Goal: Task Accomplishment & Management: Manage account settings

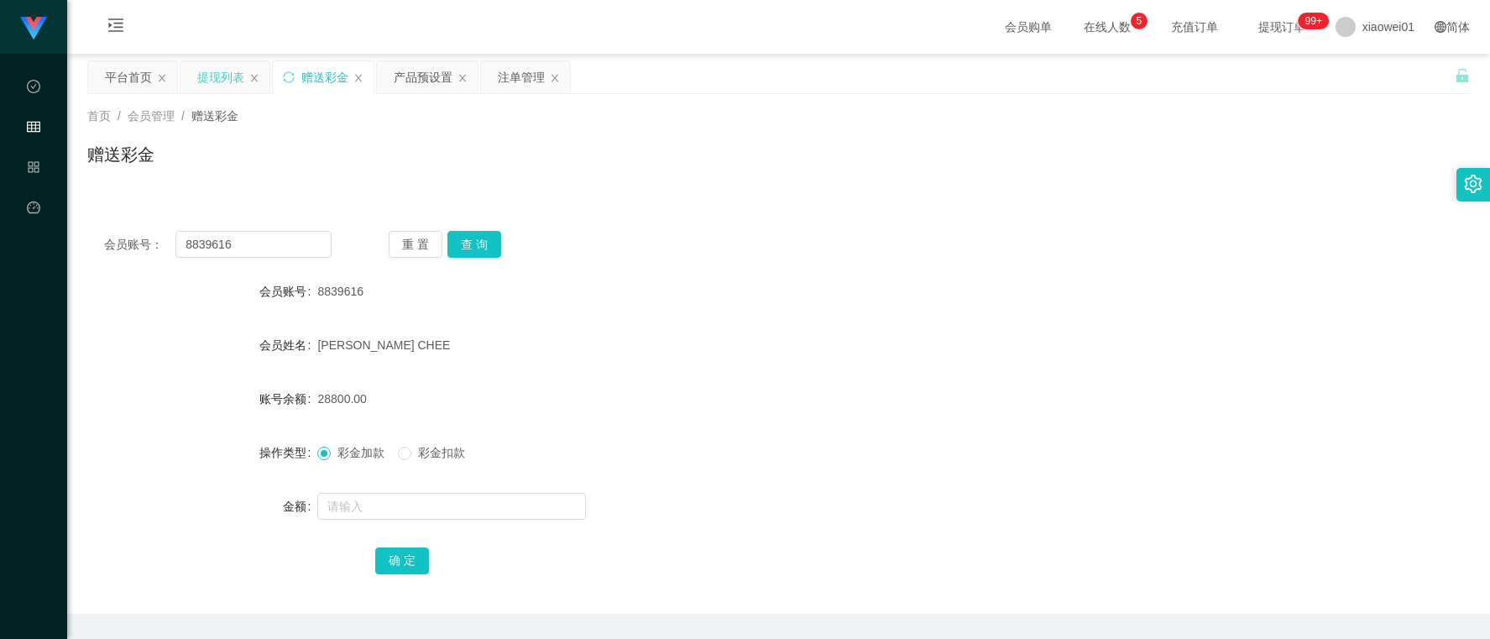
click at [232, 71] on div "提现列表" at bounding box center [220, 77] width 47 height 32
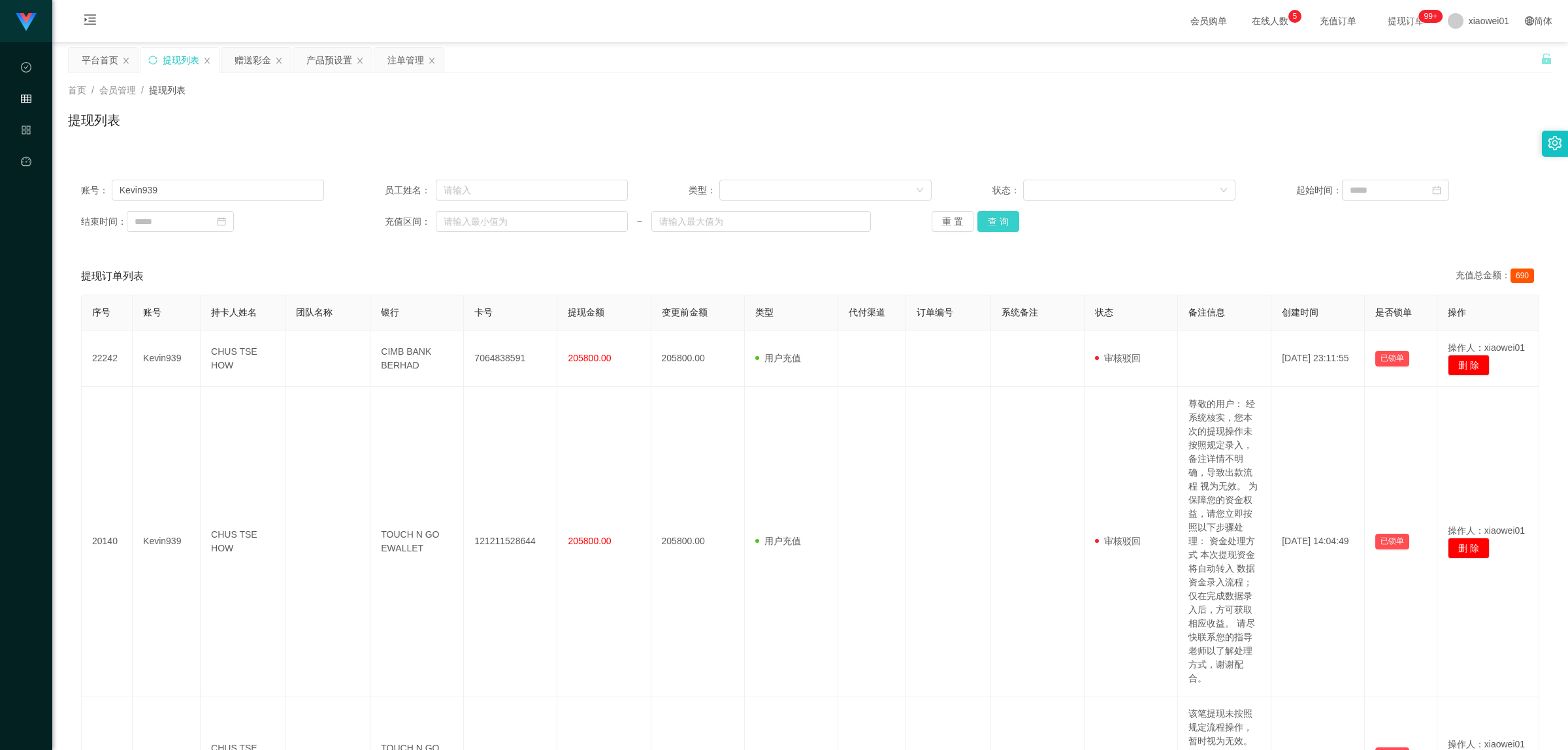
click at [989, 222] on button "查 询" at bounding box center [998, 221] width 42 height 21
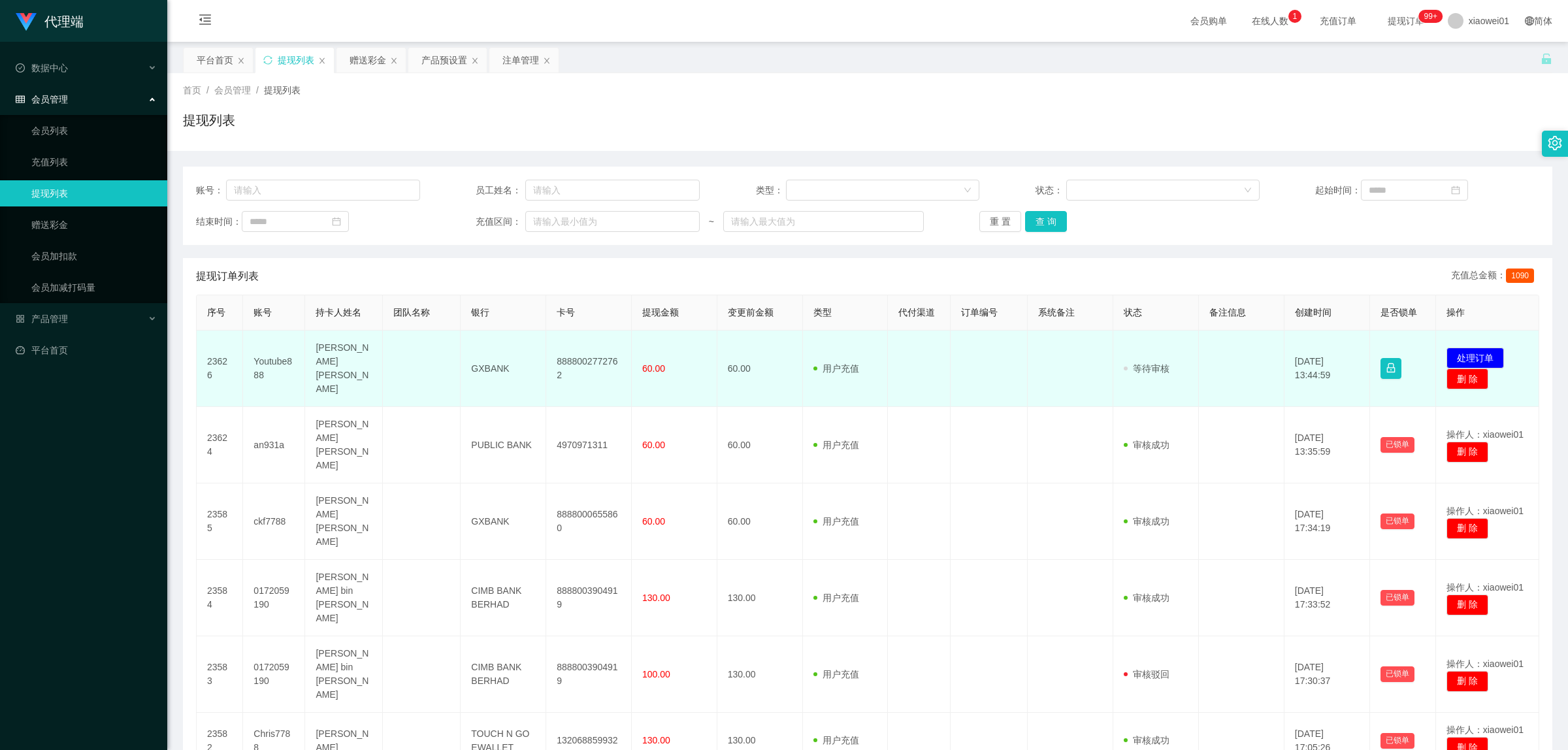
click at [589, 350] on td "8888002772762" at bounding box center [589, 369] width 86 height 76
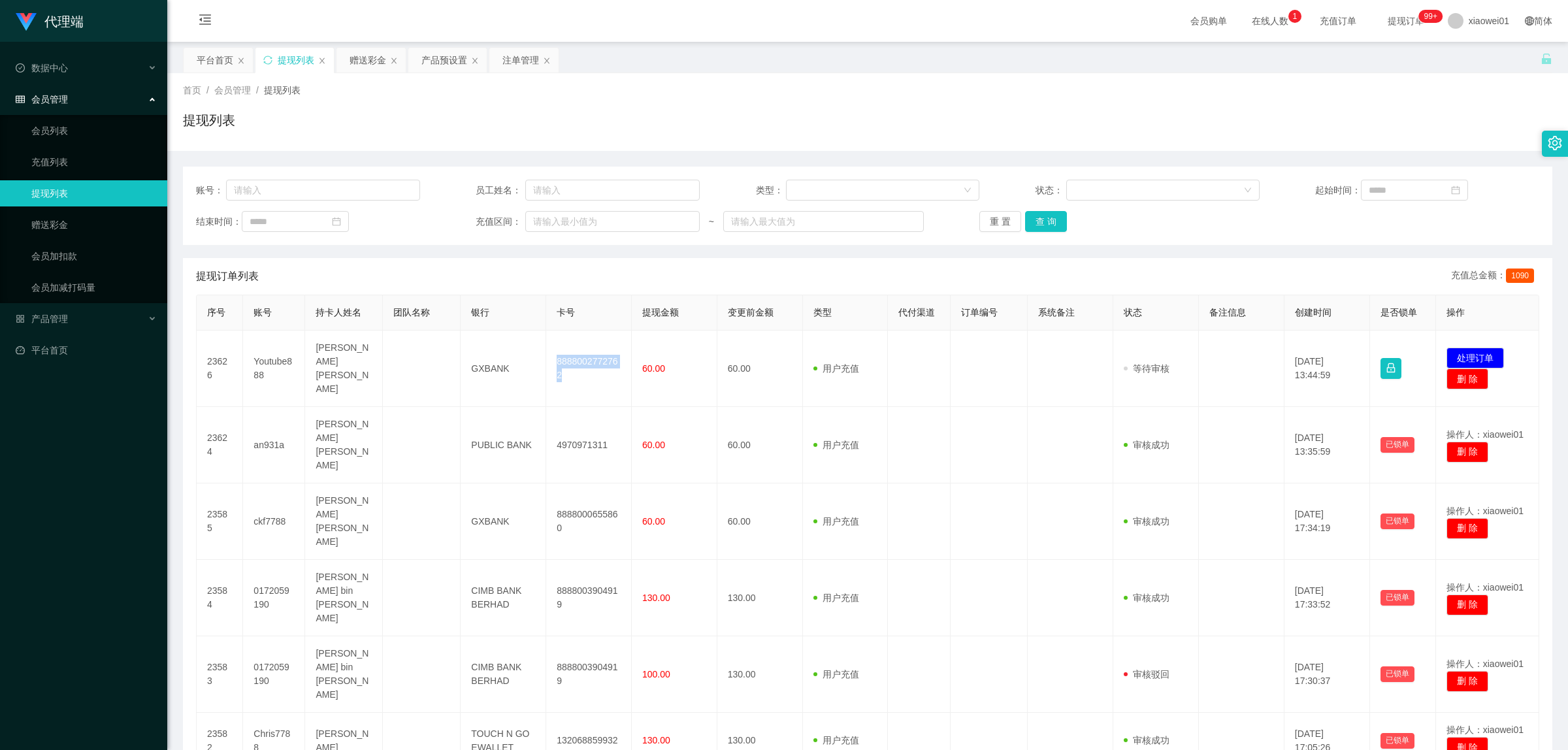
copy td "8888002772762"
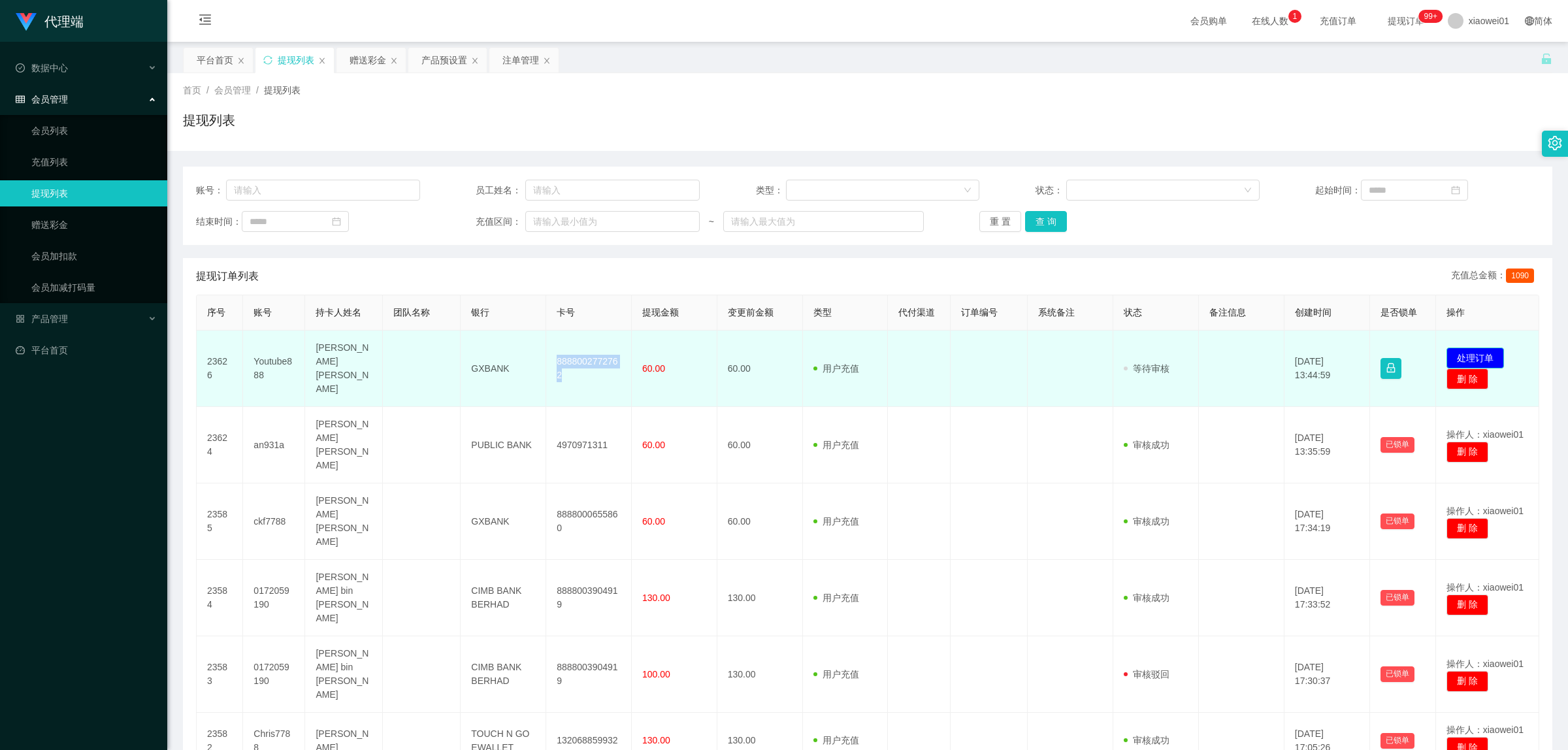
click at [1485, 347] on button "处理订单" at bounding box center [1475, 357] width 58 height 21
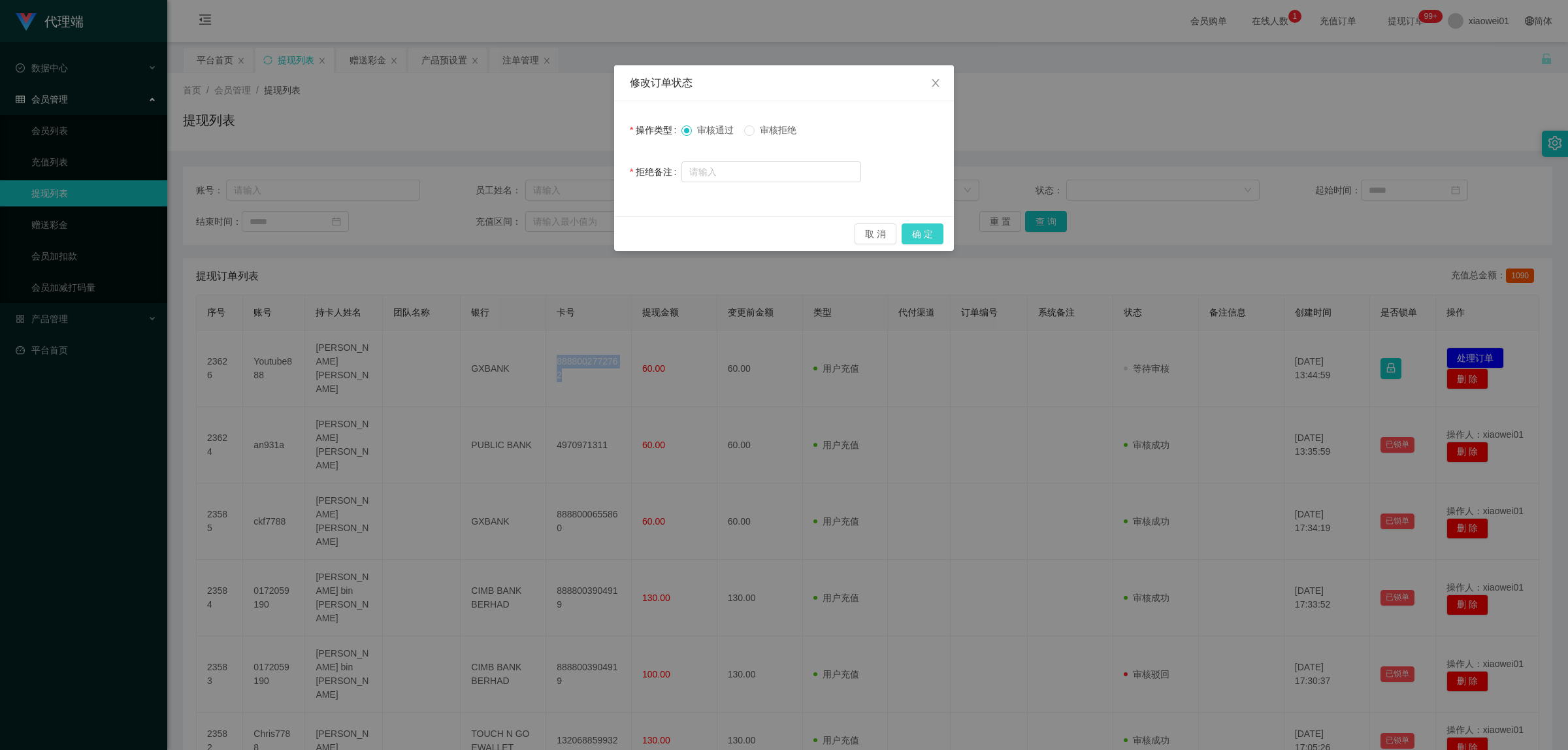
click at [932, 233] on button "确 定" at bounding box center [923, 234] width 42 height 21
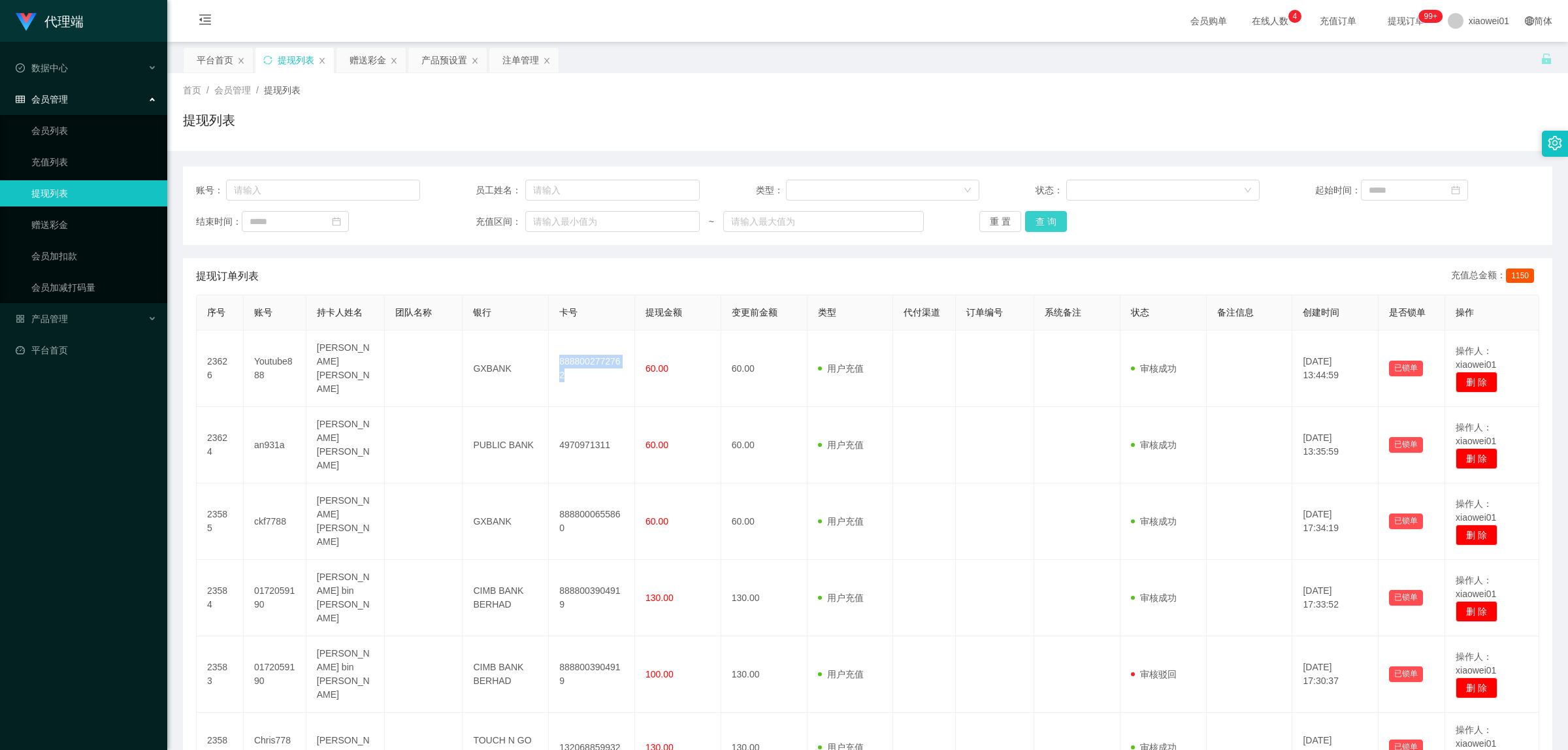
click at [1052, 230] on button "查 询" at bounding box center [1046, 221] width 42 height 21
click at [1041, 222] on button "查 询" at bounding box center [1046, 221] width 42 height 21
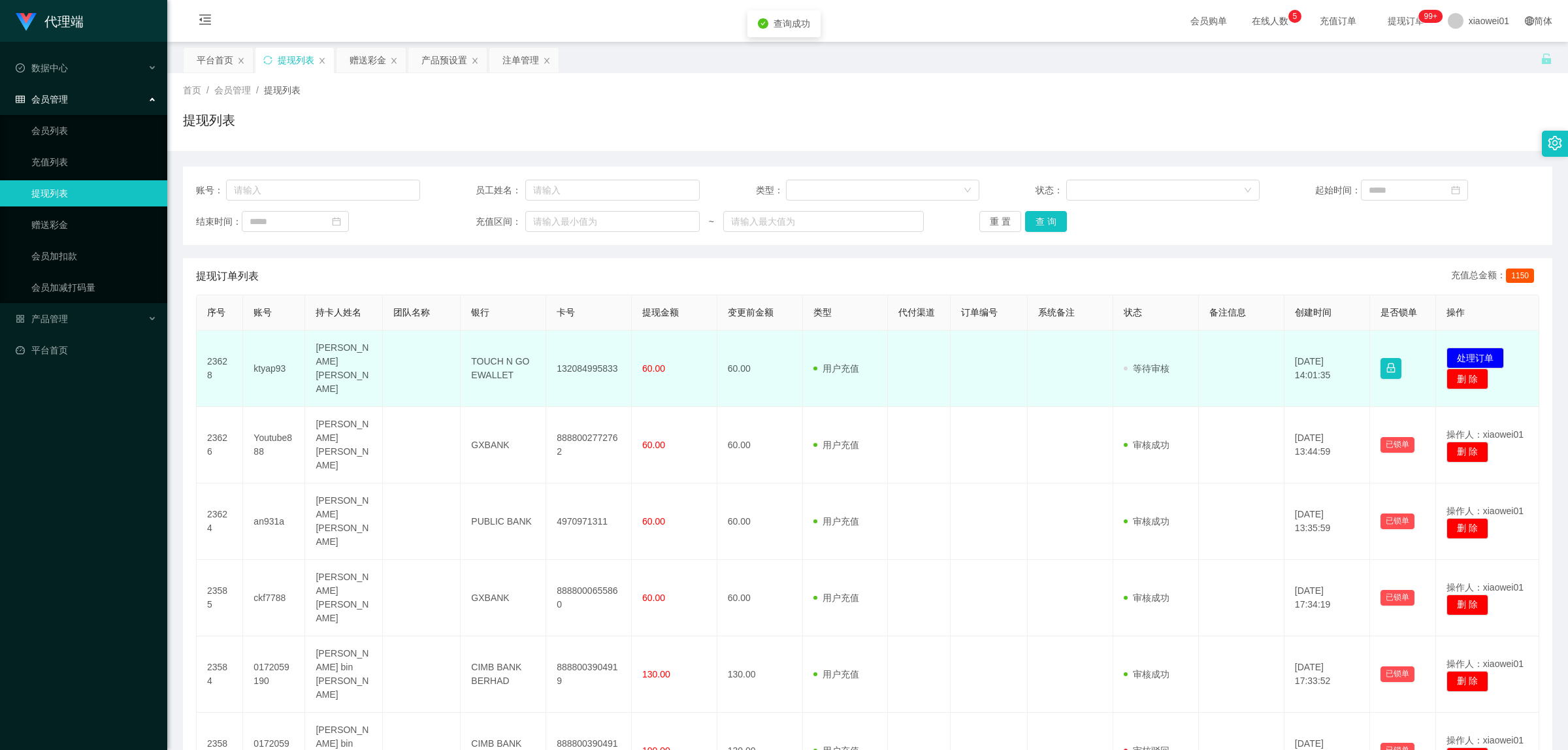
click at [564, 361] on td "132084995833" at bounding box center [589, 369] width 86 height 76
copy td "132084995833"
click at [1489, 353] on button "处理订单" at bounding box center [1475, 357] width 58 height 21
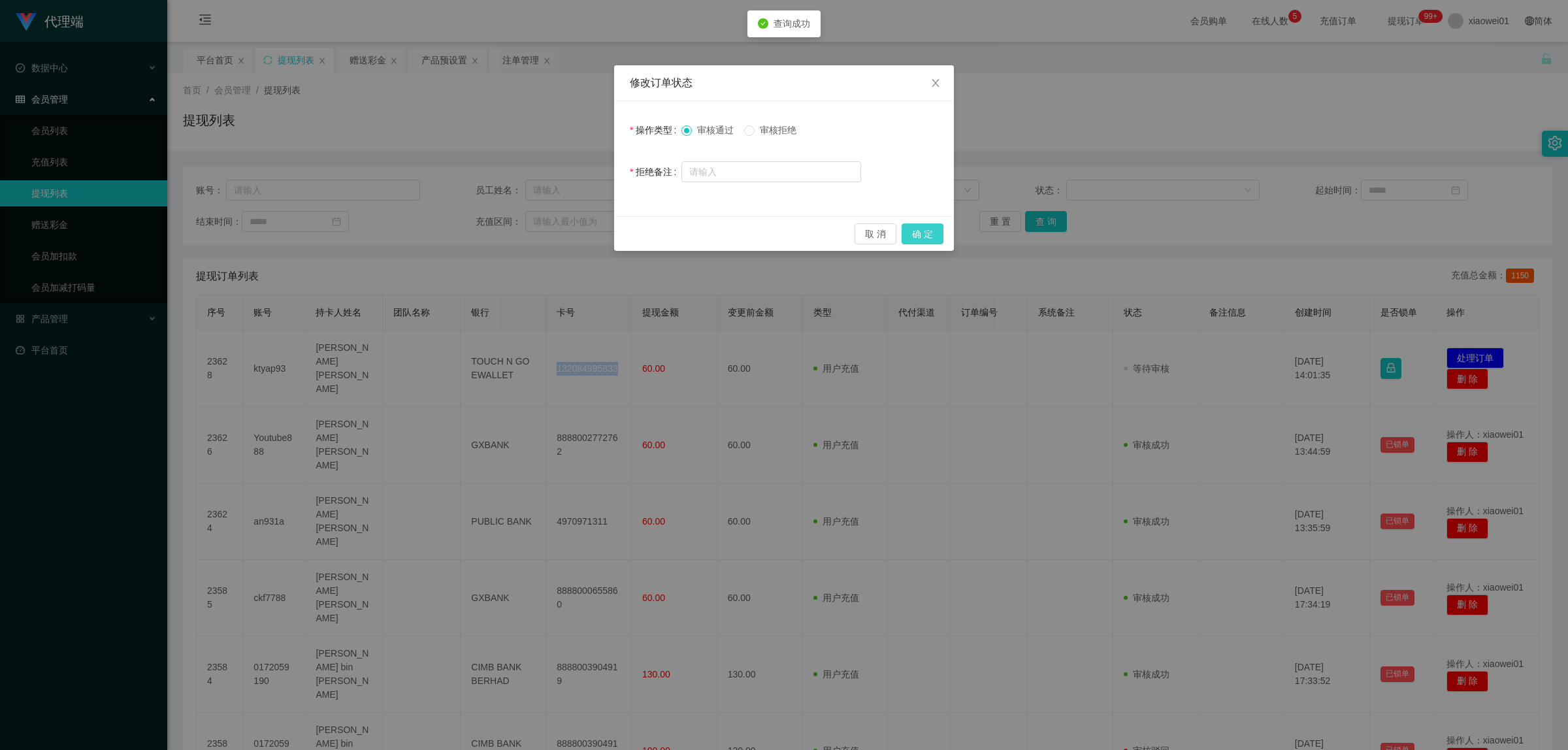
click at [929, 236] on button "确 定" at bounding box center [923, 234] width 42 height 21
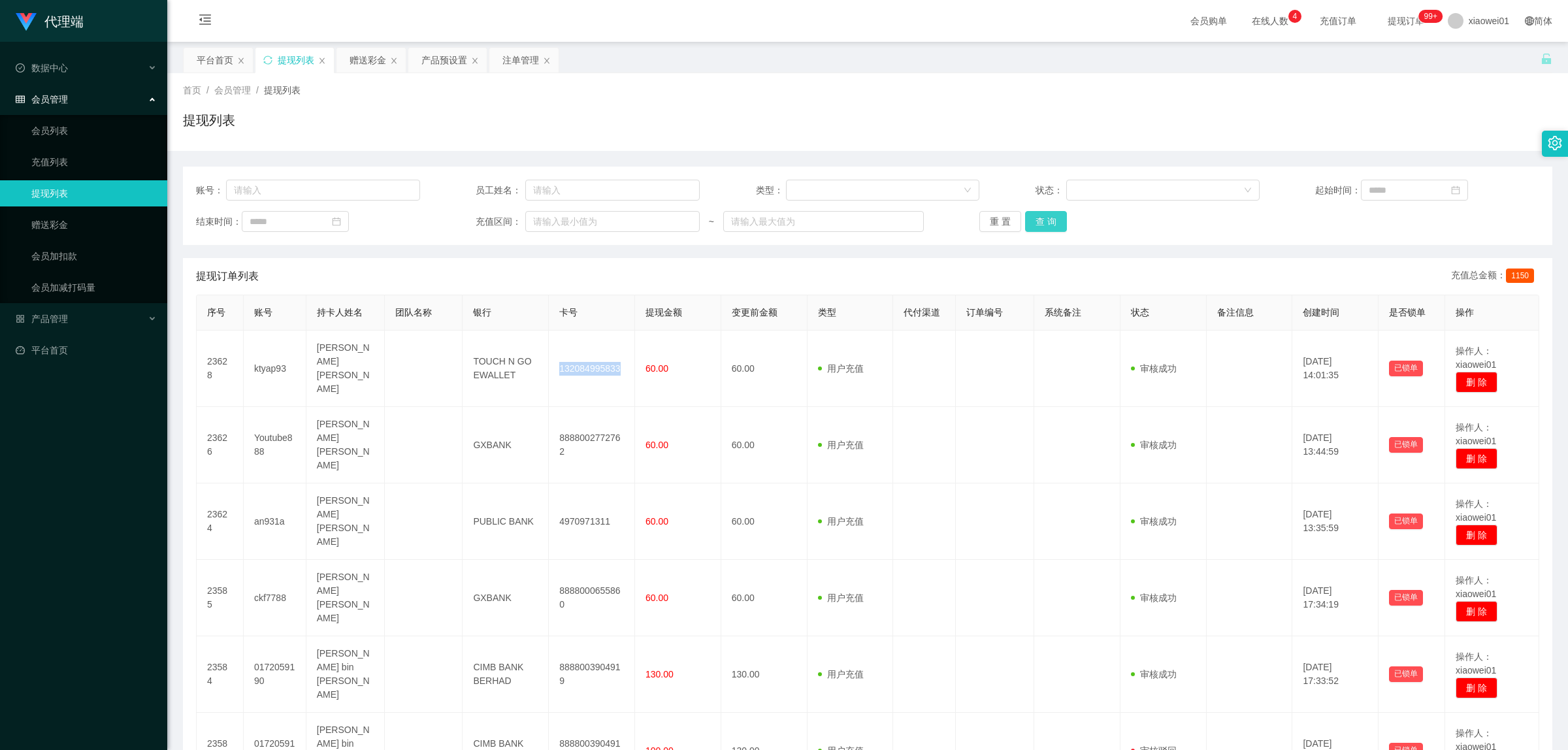
click at [1056, 220] on button "查 询" at bounding box center [1046, 221] width 42 height 21
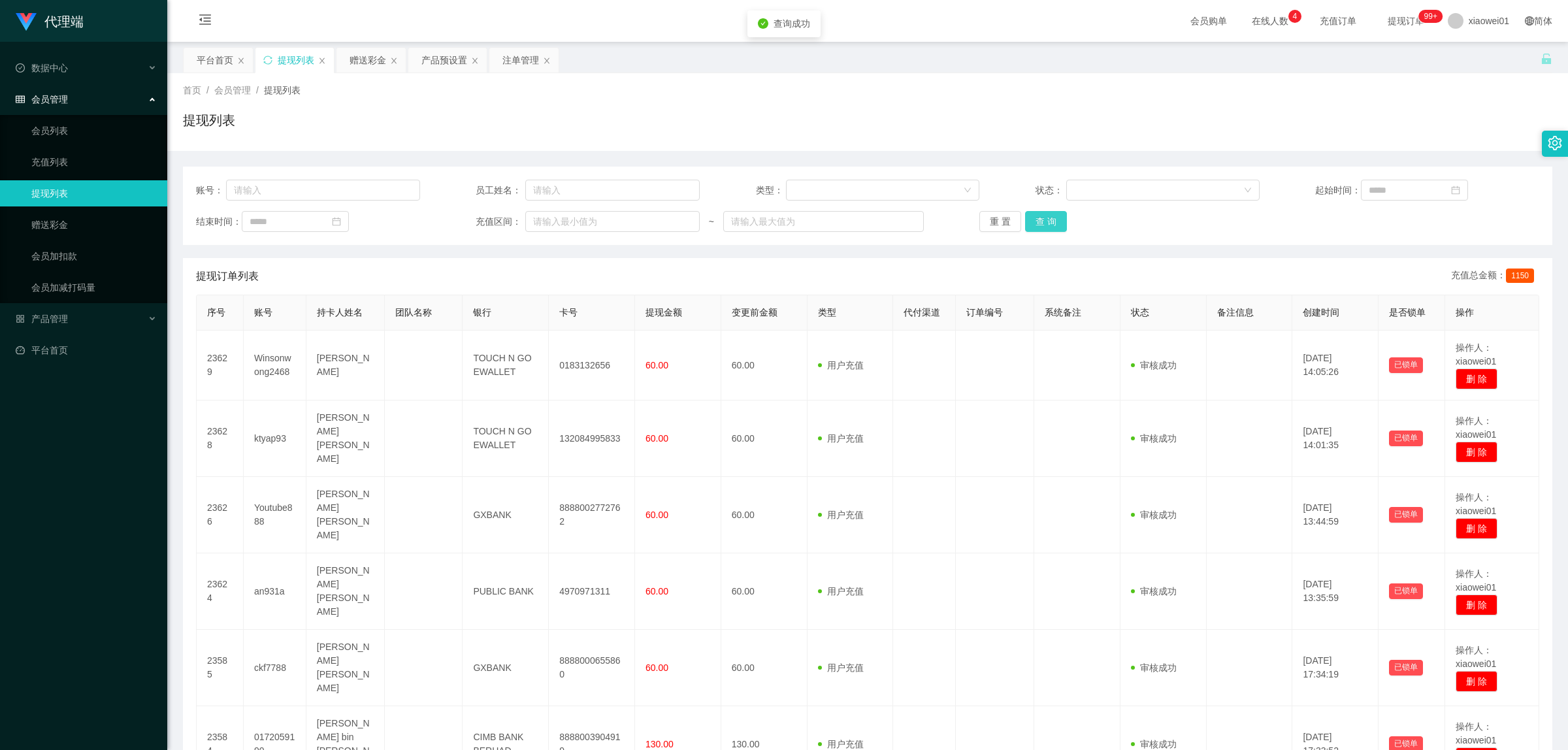
click at [1055, 220] on button "查 询" at bounding box center [1046, 221] width 42 height 21
